Goal: Find specific page/section: Find specific page/section

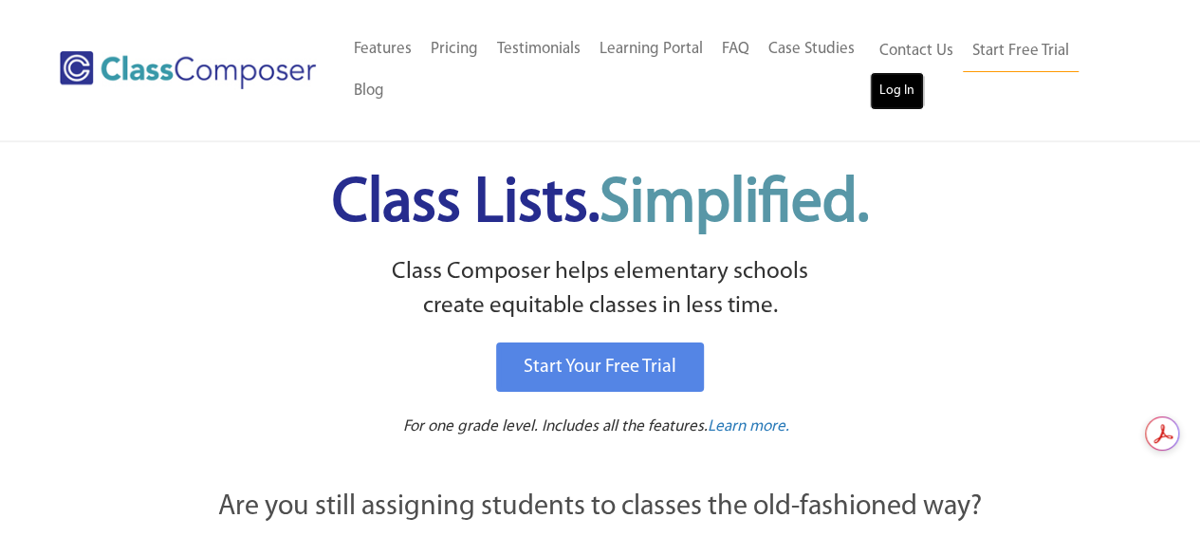
click at [895, 87] on link "Log In" at bounding box center [897, 91] width 54 height 38
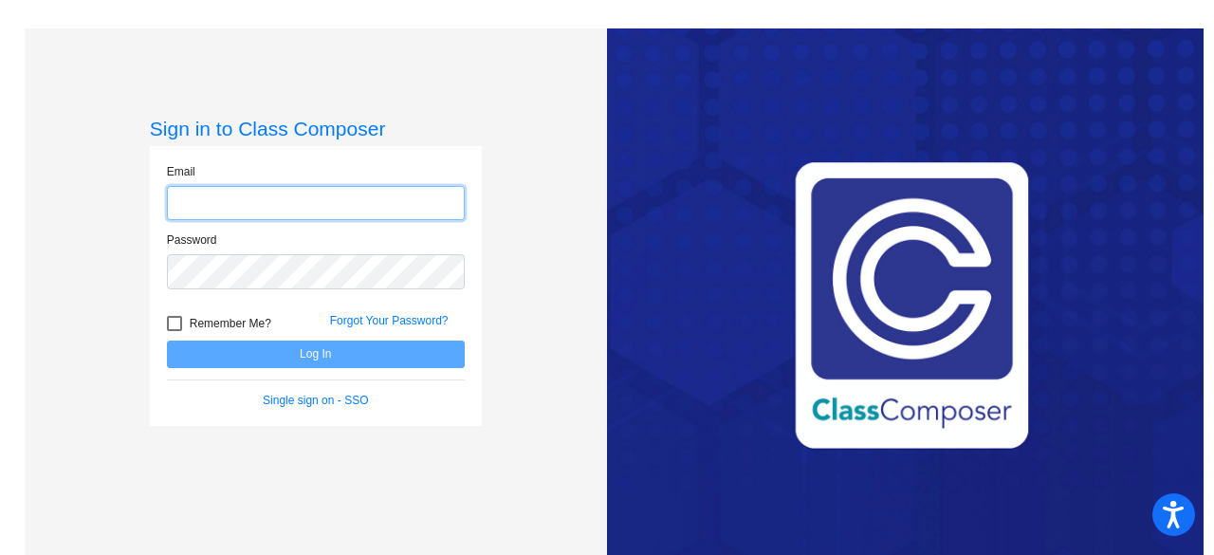
type input "[EMAIL_ADDRESS][PERSON_NAME][DOMAIN_NAME]"
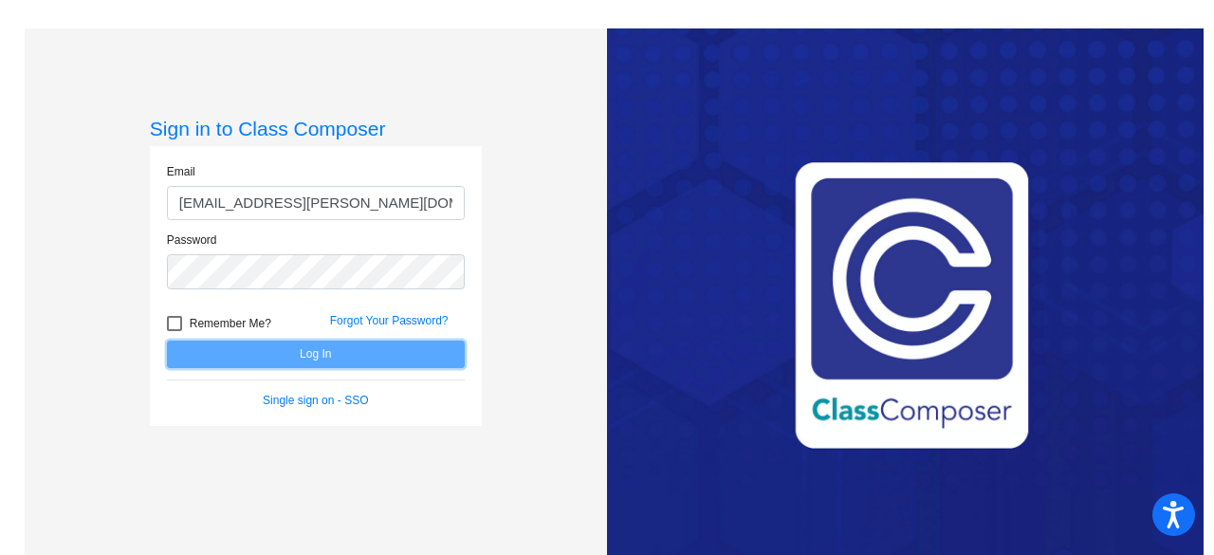
click at [315, 358] on button "Log In" at bounding box center [316, 354] width 298 height 28
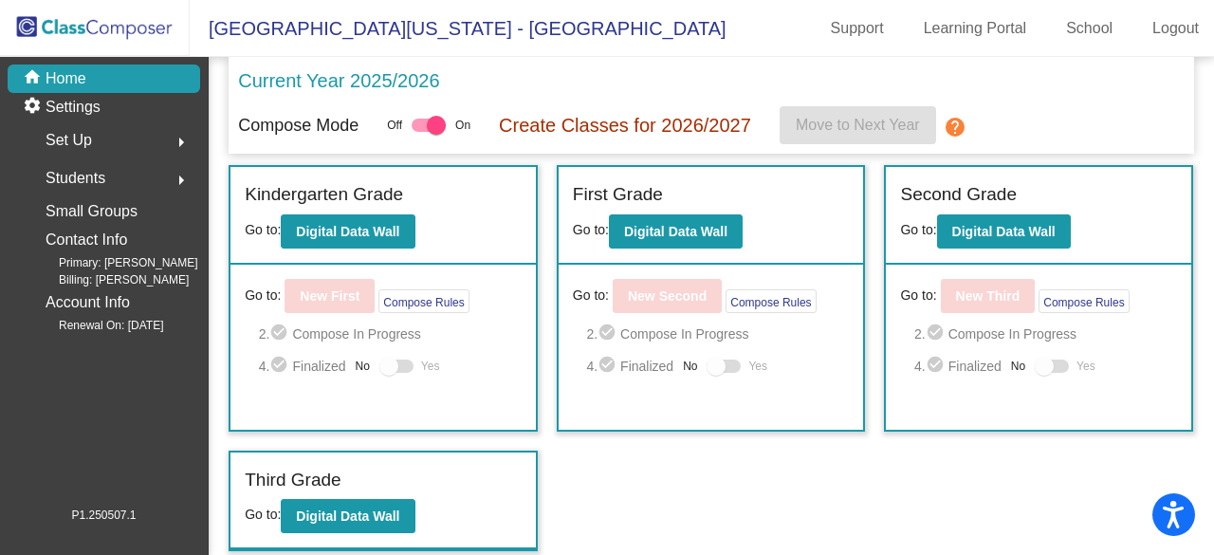
click at [757, 475] on div "Incoming (New students moving into lowest grade) Go to: Incoming Dashboard Go t…" at bounding box center [711, 358] width 965 height 386
click at [381, 514] on b "Digital Data Wall" at bounding box center [347, 515] width 103 height 15
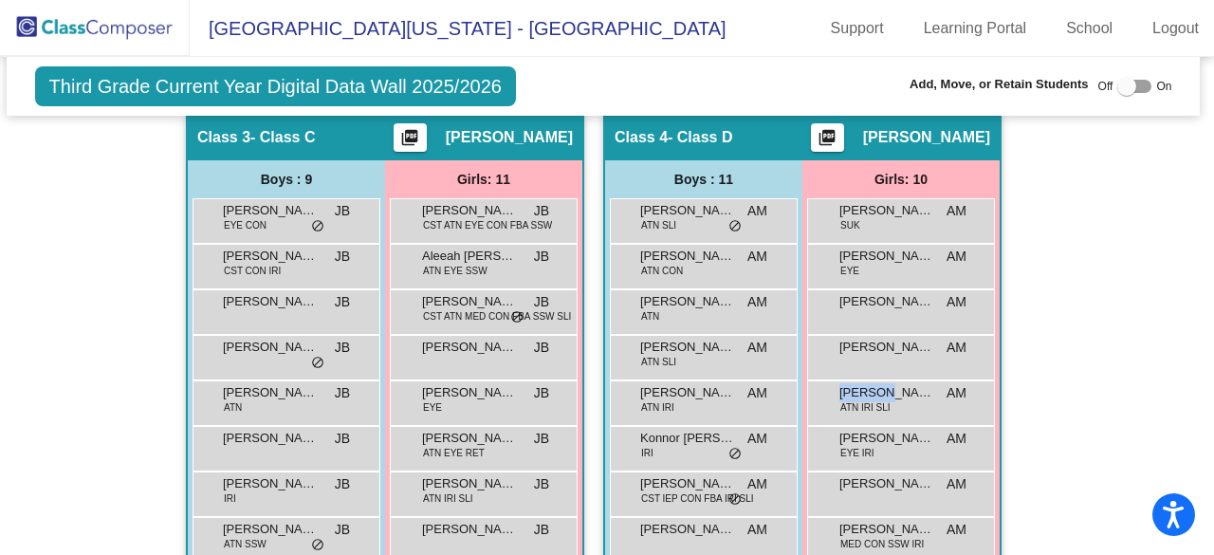
scroll to position [1108, 4]
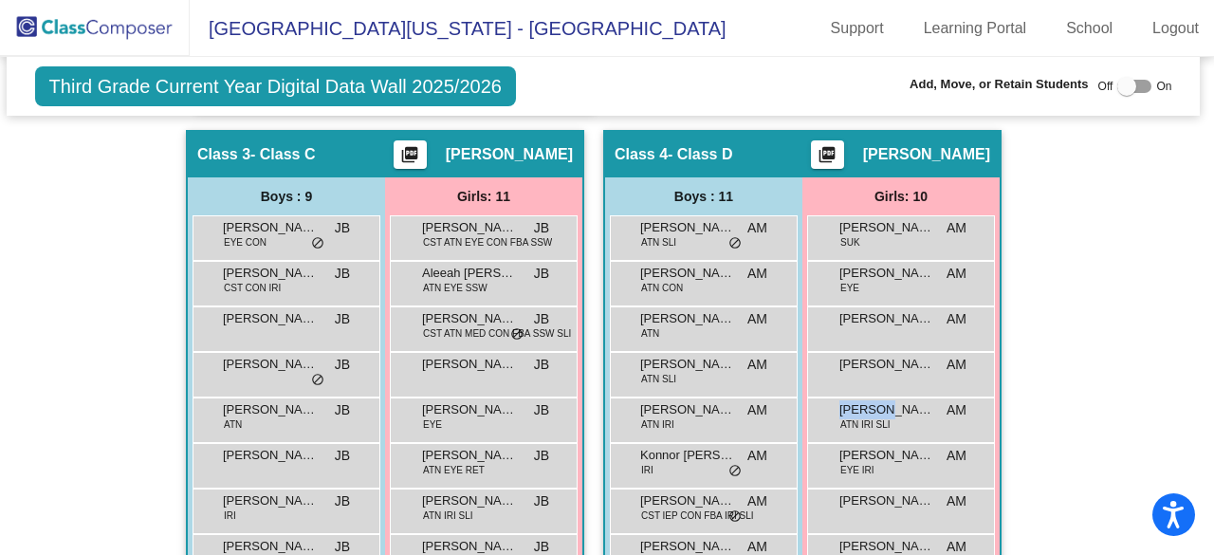
click at [1093, 360] on div "Hallway - Hallway Class picture_as_pdf Add Student First Name Last Name Student…" at bounding box center [604, 437] width 1166 height 1849
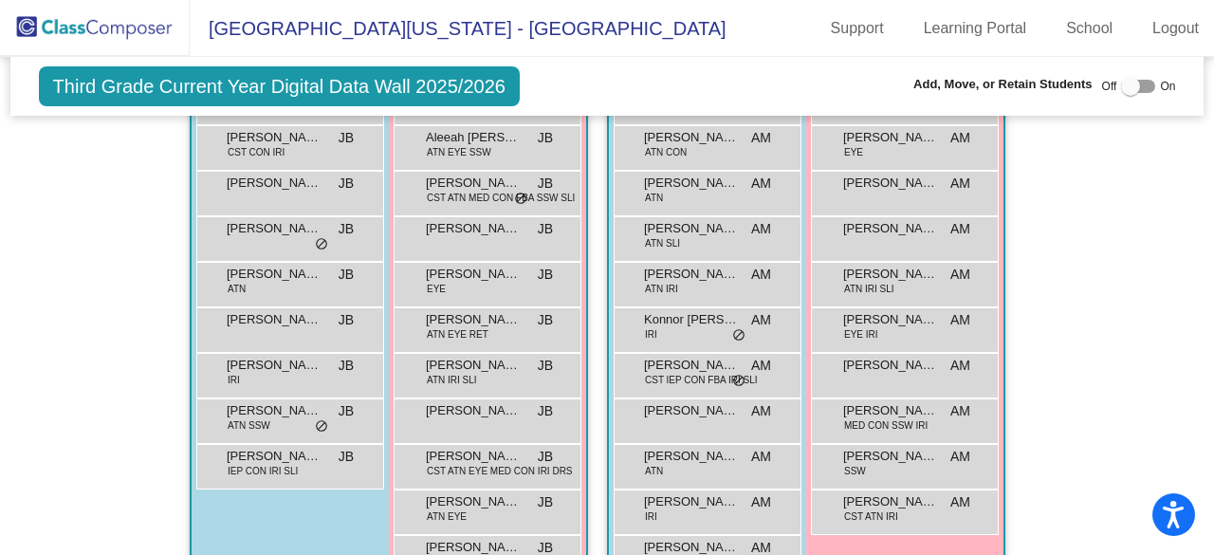
scroll to position [1276, 0]
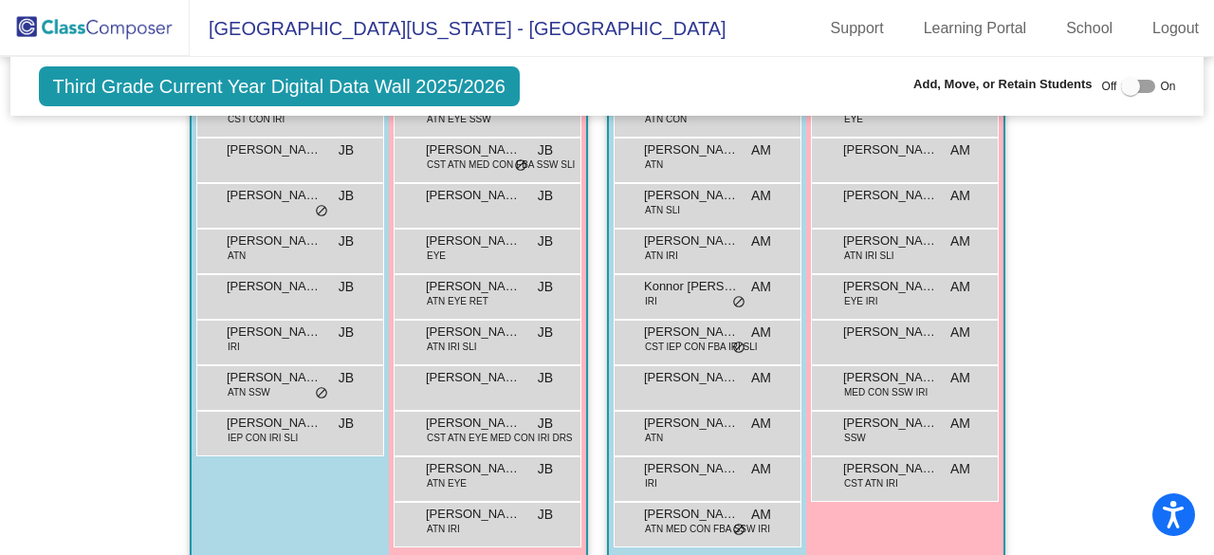
click at [1085, 370] on div "Hallway - Hallway Class picture_as_pdf Add Student First Name Last Name Student…" at bounding box center [608, 269] width 1166 height 1849
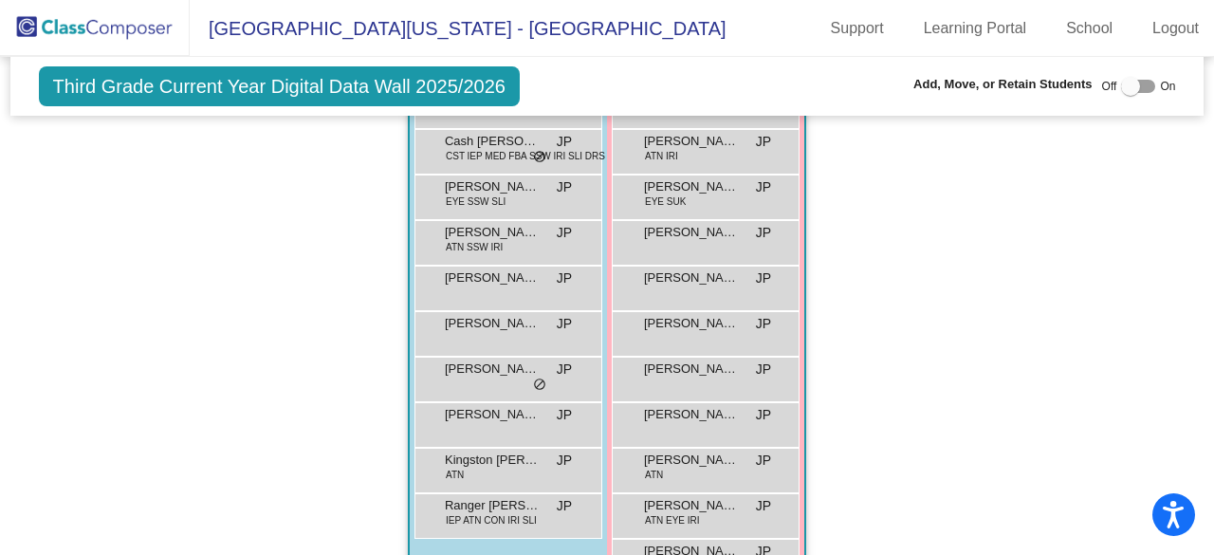
scroll to position [1858, 0]
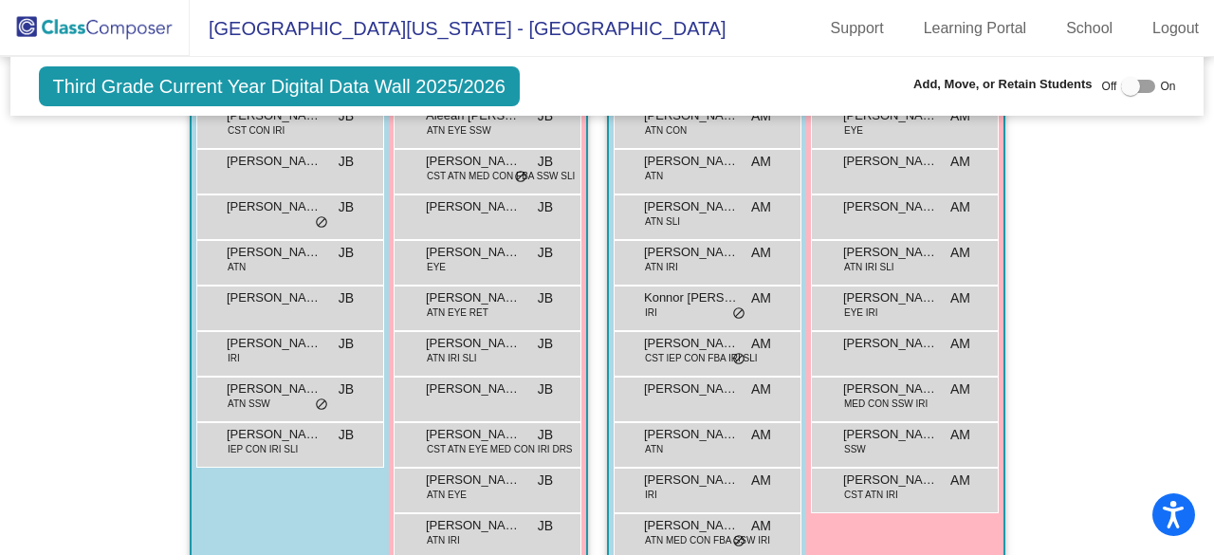
scroll to position [1271, 0]
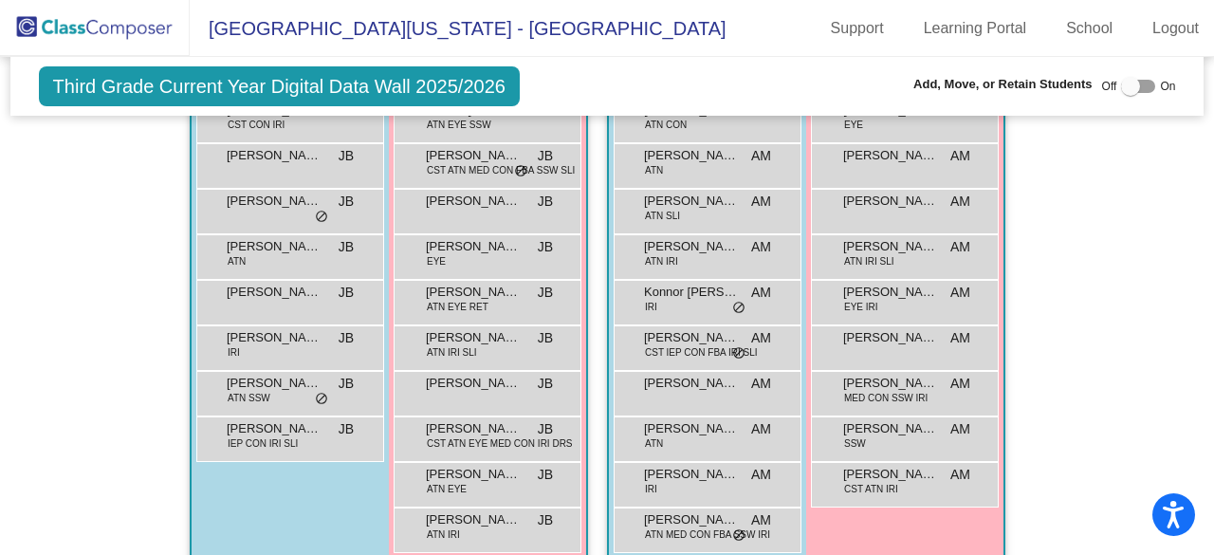
click at [1062, 325] on div "Hallway - Hallway Class picture_as_pdf Add Student First Name Last Name Student…" at bounding box center [608, 274] width 1166 height 1849
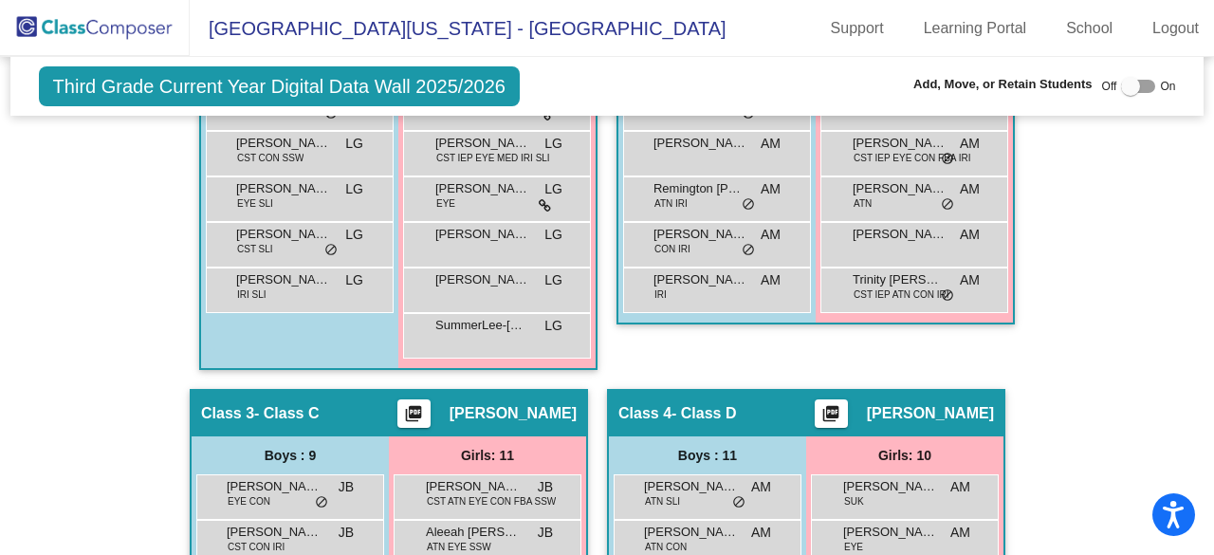
scroll to position [867, 0]
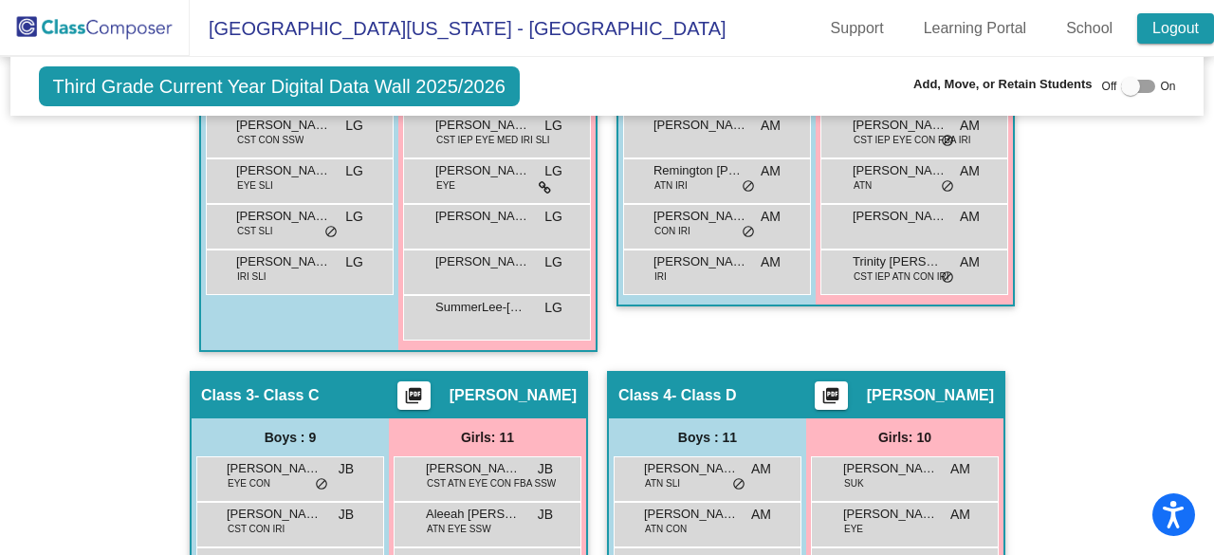
click at [1179, 28] on link "Logout" at bounding box center [1175, 28] width 77 height 30
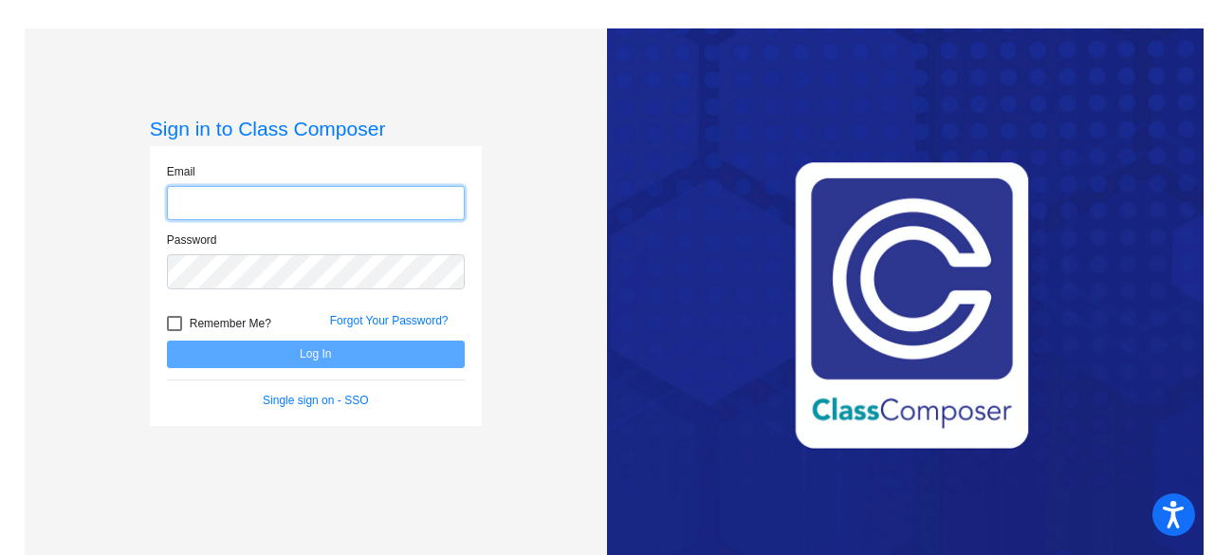
type input "brandb@gaylord.k12.mi.us"
